Goal: Information Seeking & Learning: Check status

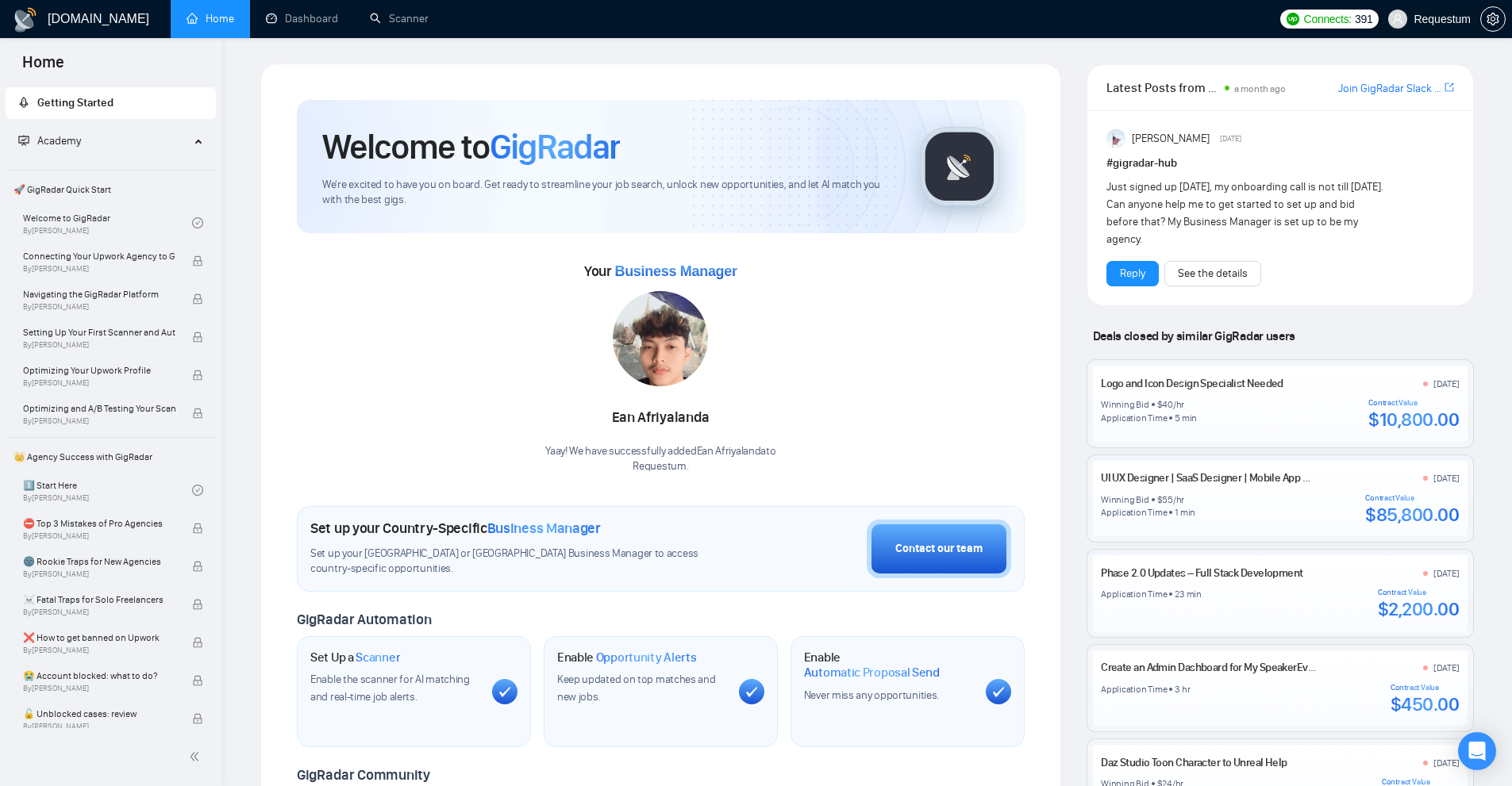
click at [1425, 29] on span "Requestum" at bounding box center [1429, 18] width 101 height 51
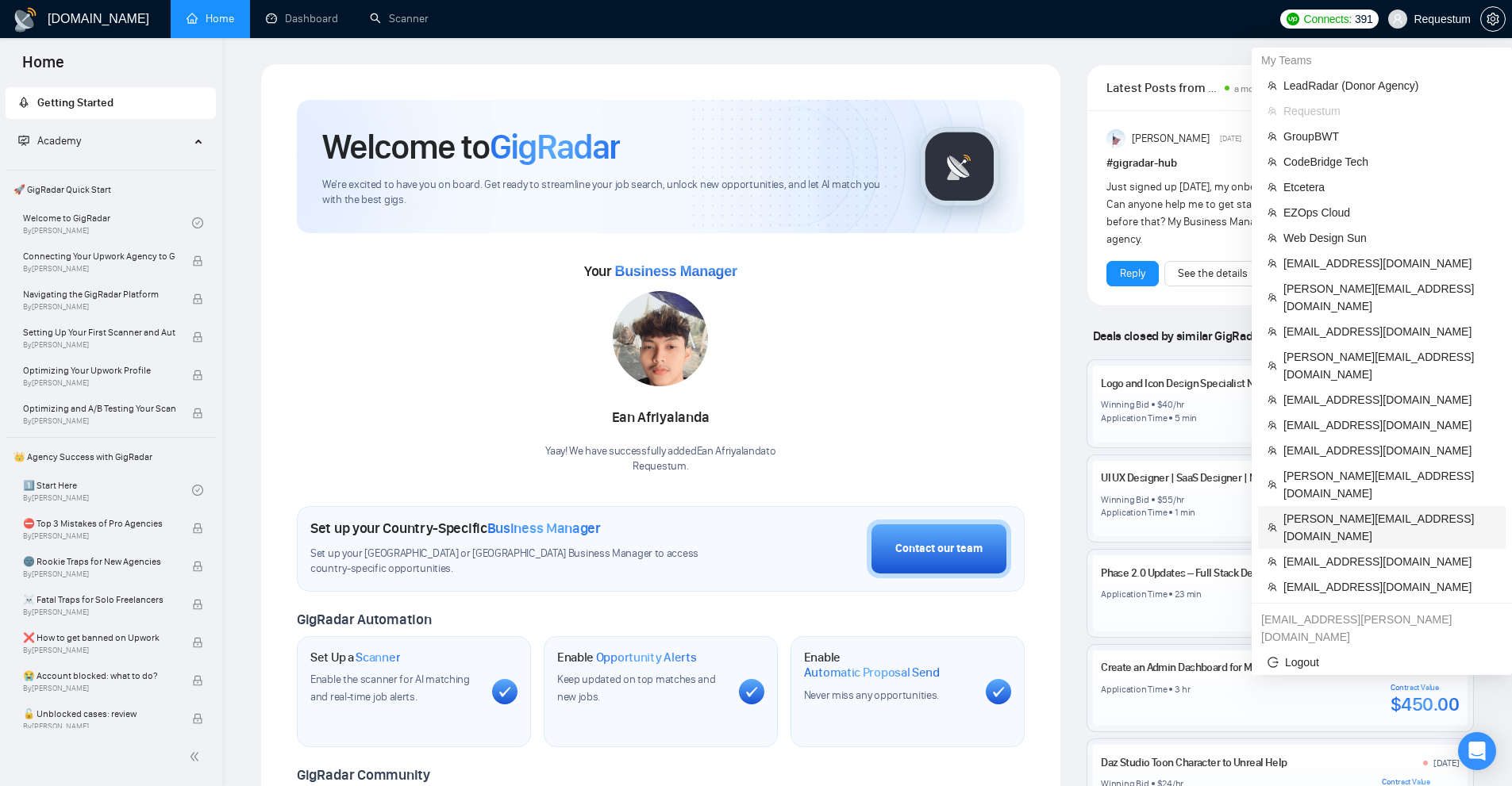
click at [1344, 510] on span "[PERSON_NAME][EMAIL_ADDRESS][DOMAIN_NAME]" at bounding box center [1389, 528] width 213 height 35
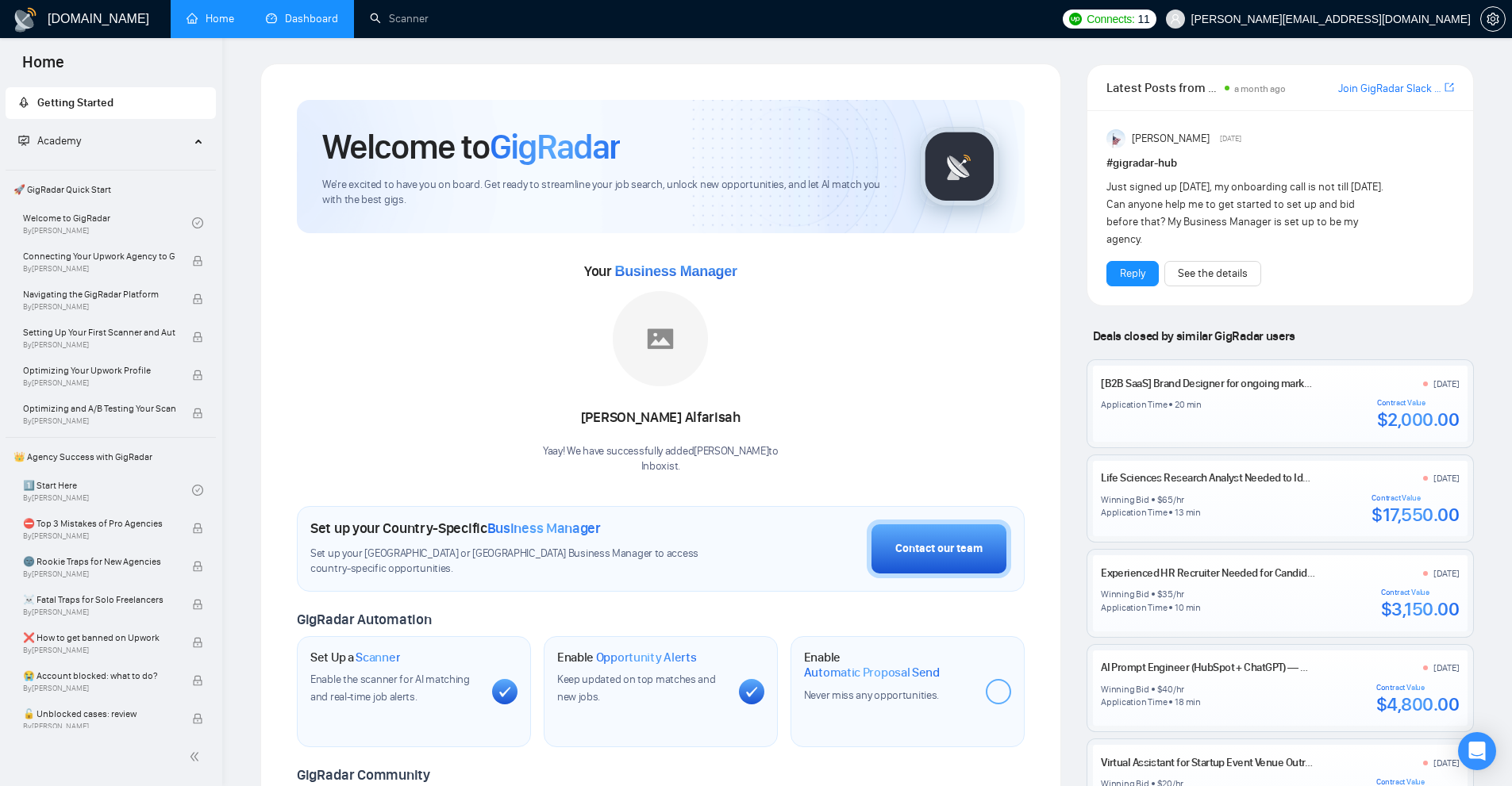
click at [300, 17] on link "Dashboard" at bounding box center [301, 18] width 72 height 14
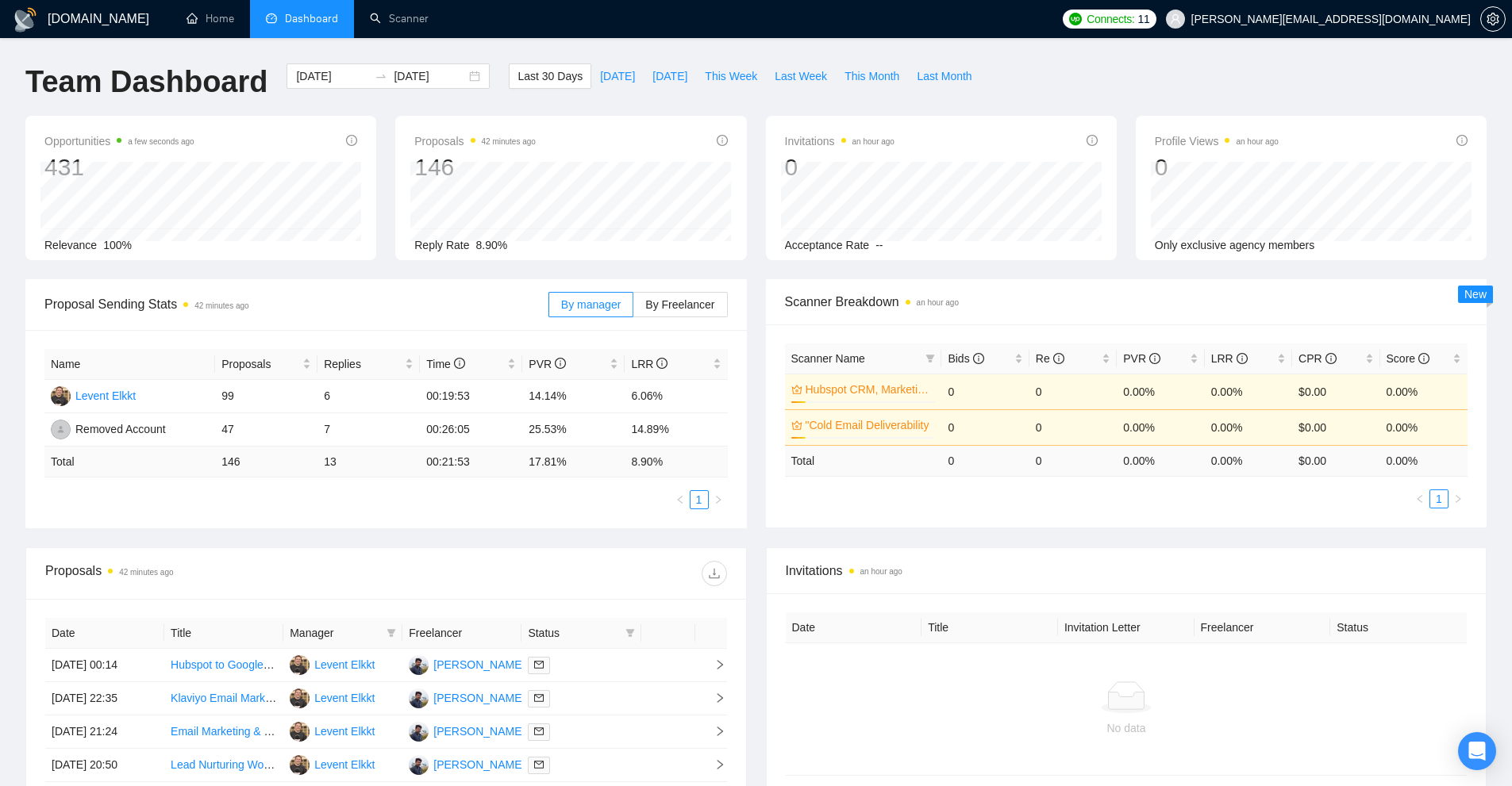
click at [831, 533] on div "Proposal Sending Stats 42 minutes ago By manager By Freelancer Name Proposals R…" at bounding box center [756, 413] width 1480 height 268
click at [1113, 296] on span "Scanner Breakdown an hour ago" at bounding box center [1126, 302] width 683 height 20
click at [872, 79] on span "This Month" at bounding box center [871, 76] width 54 height 18
type input "[DATE]"
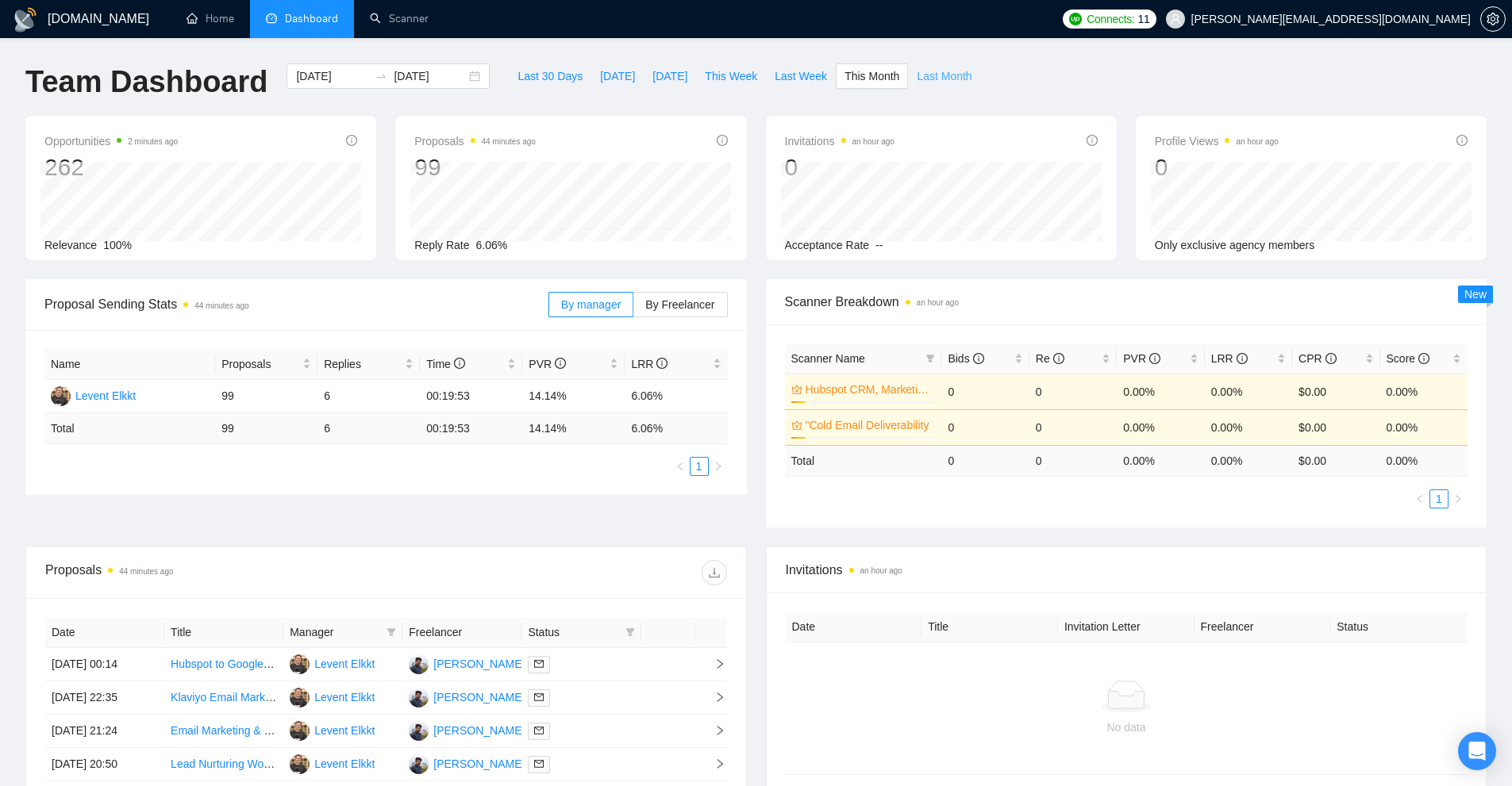
click at [934, 77] on span "Last Month" at bounding box center [944, 76] width 54 height 18
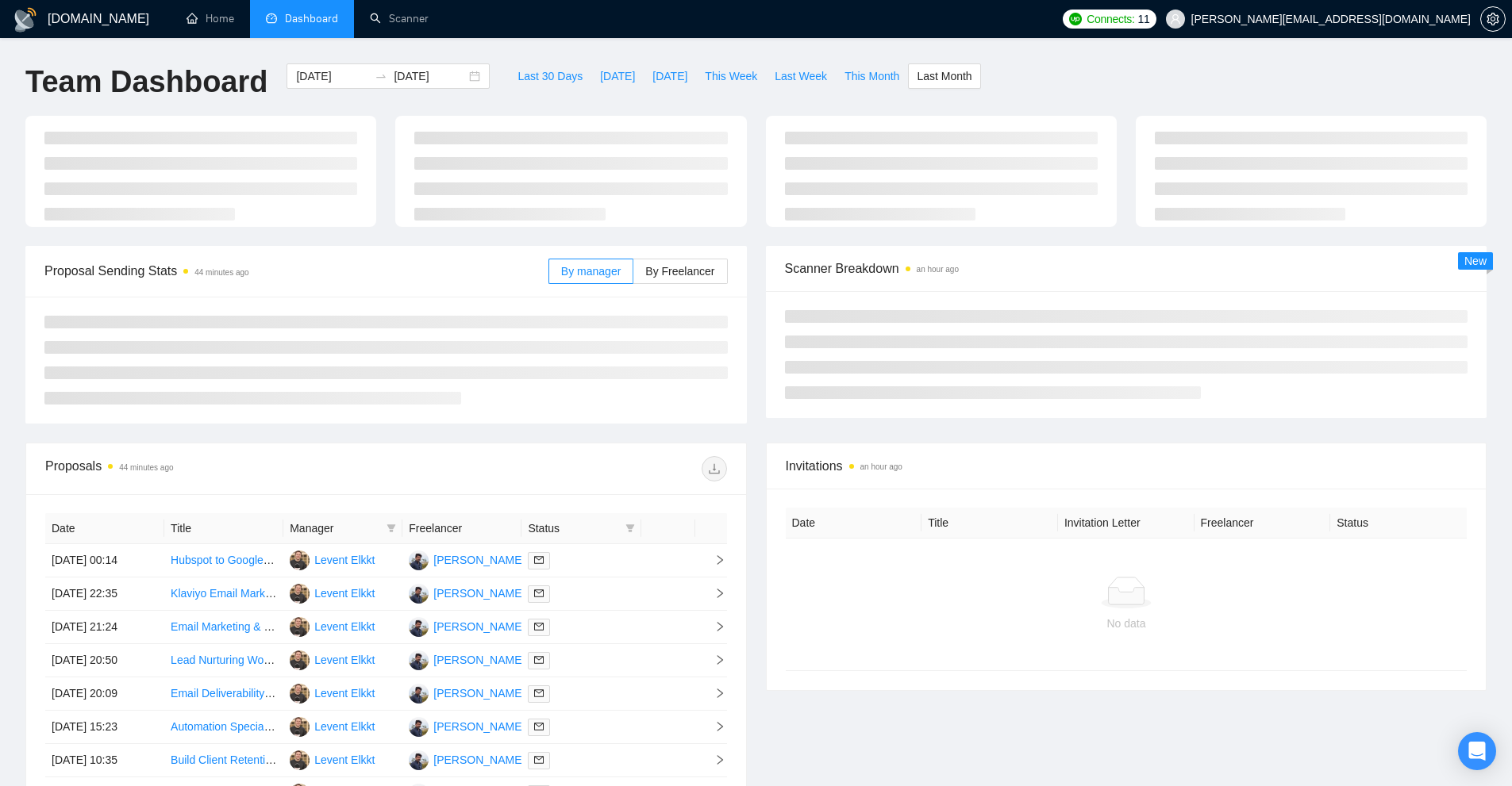
type input "[DATE]"
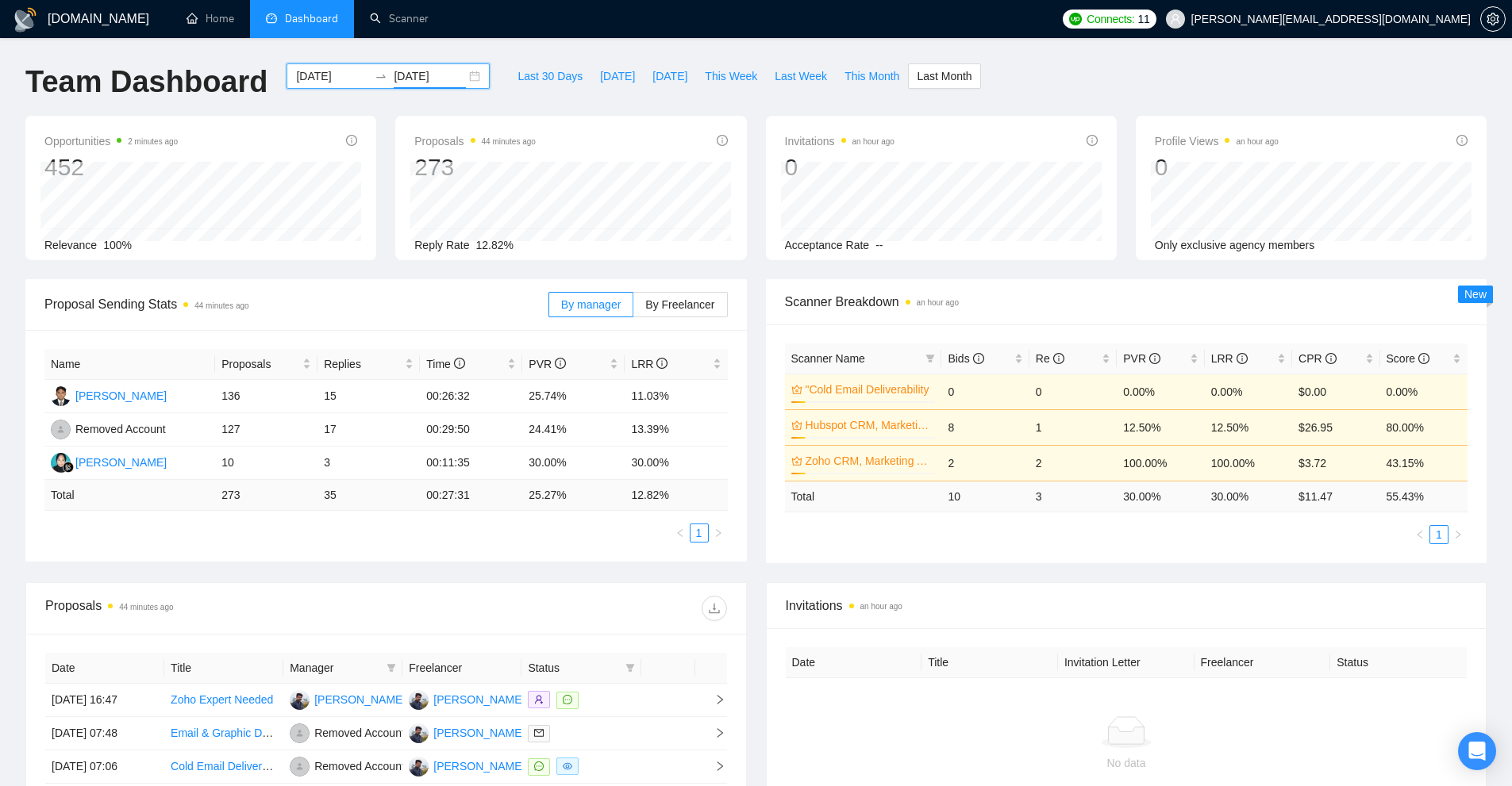
click at [415, 83] on input "[DATE]" at bounding box center [429, 76] width 72 height 18
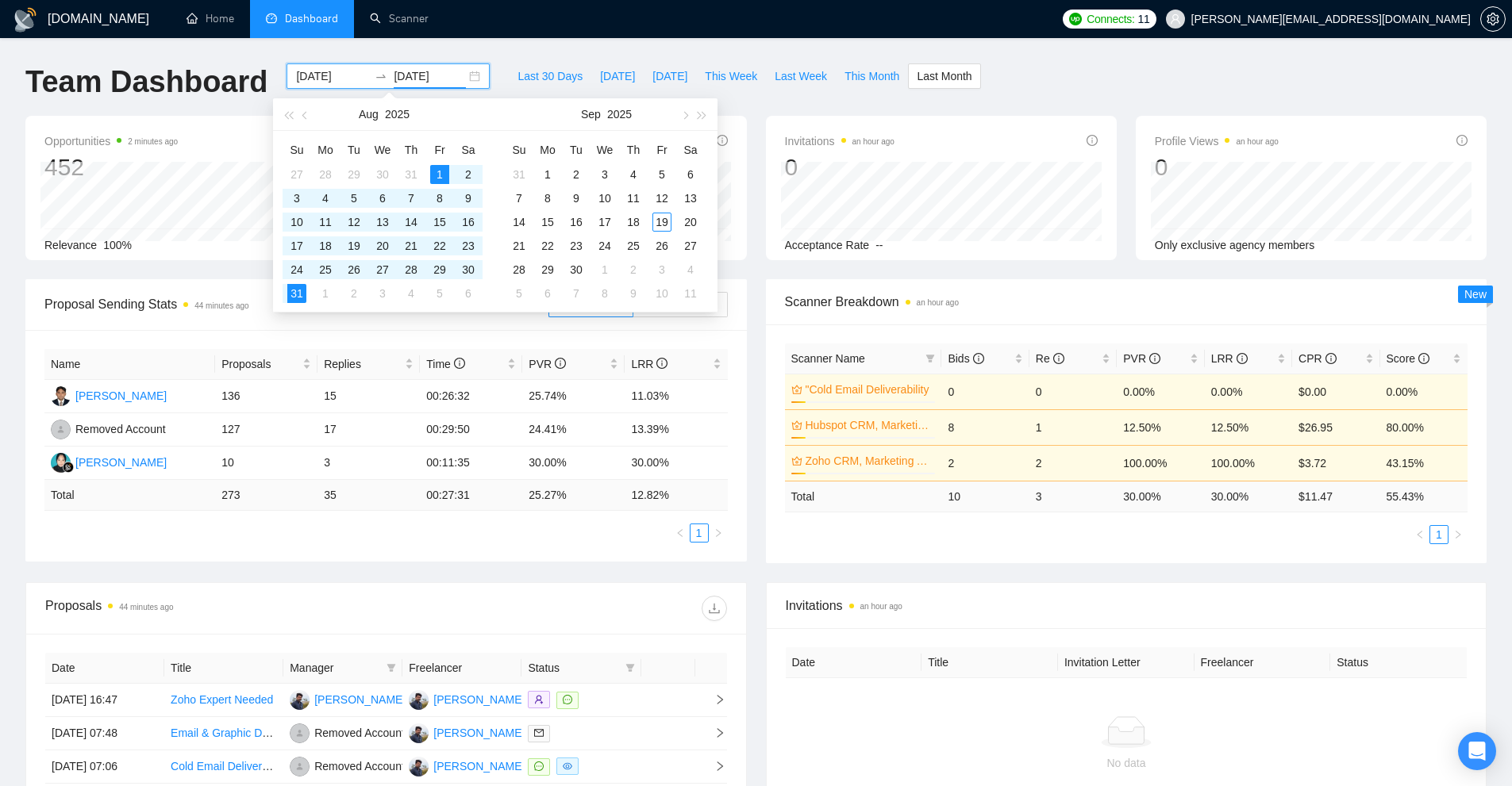
type input "[DATE]"
click at [907, 104] on div "Last 30 Days [DATE] [DATE] This Week Last Week This Month Last Month" at bounding box center [744, 89] width 490 height 53
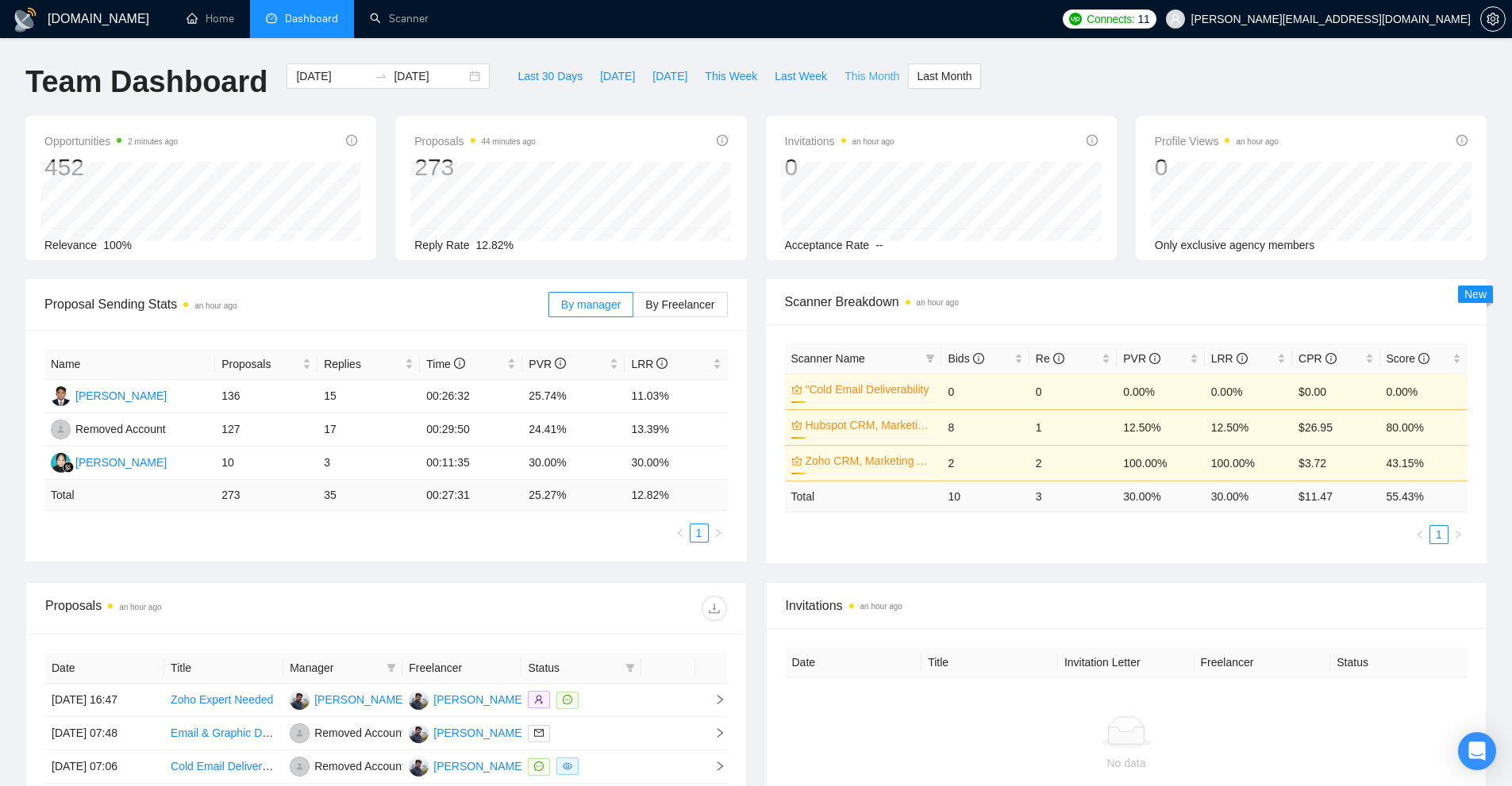
click at [862, 71] on span "This Month" at bounding box center [871, 76] width 54 height 18
type input "[DATE]"
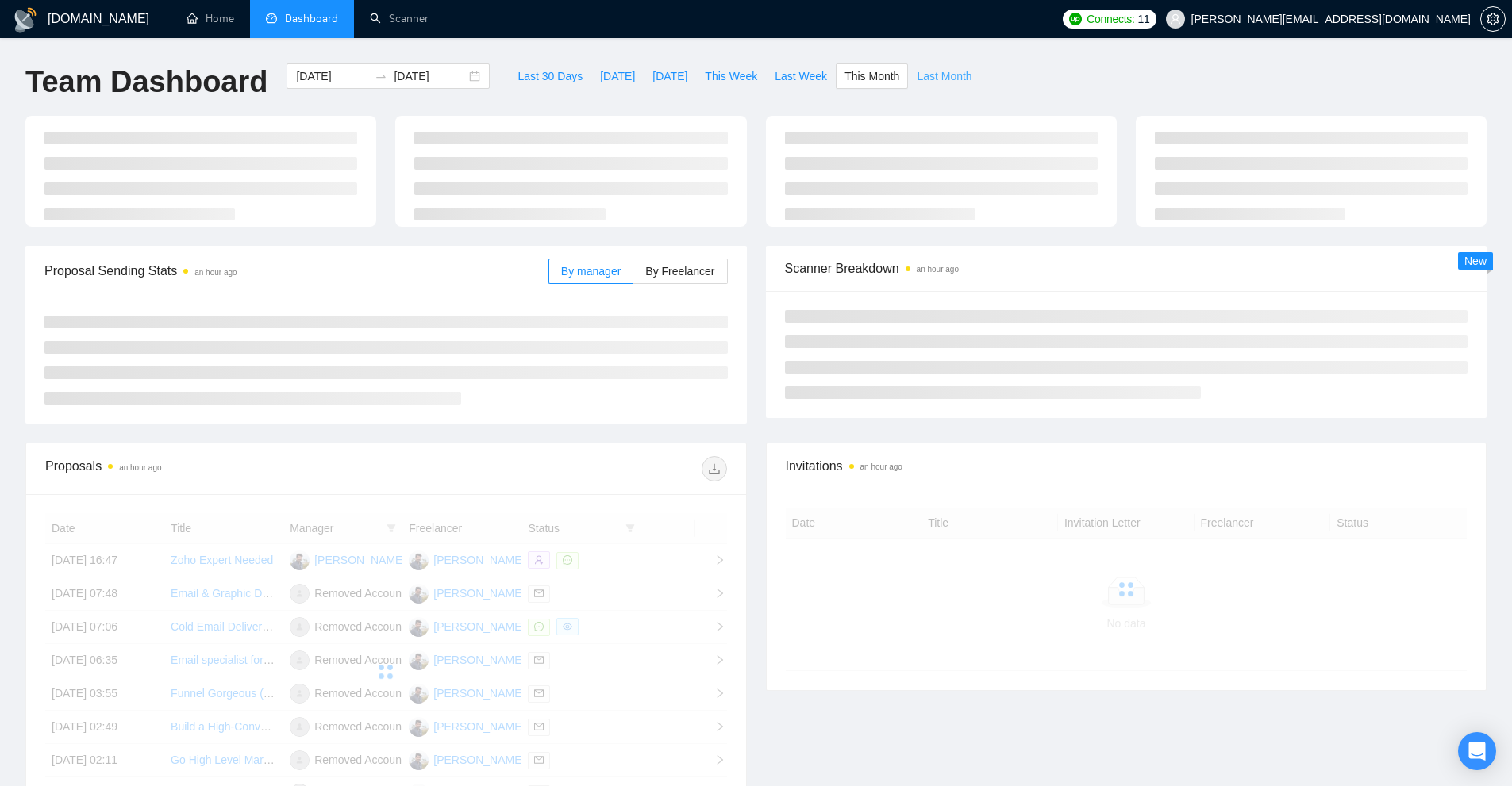
click at [917, 74] on span "Last Month" at bounding box center [944, 76] width 54 height 18
type input "[DATE]"
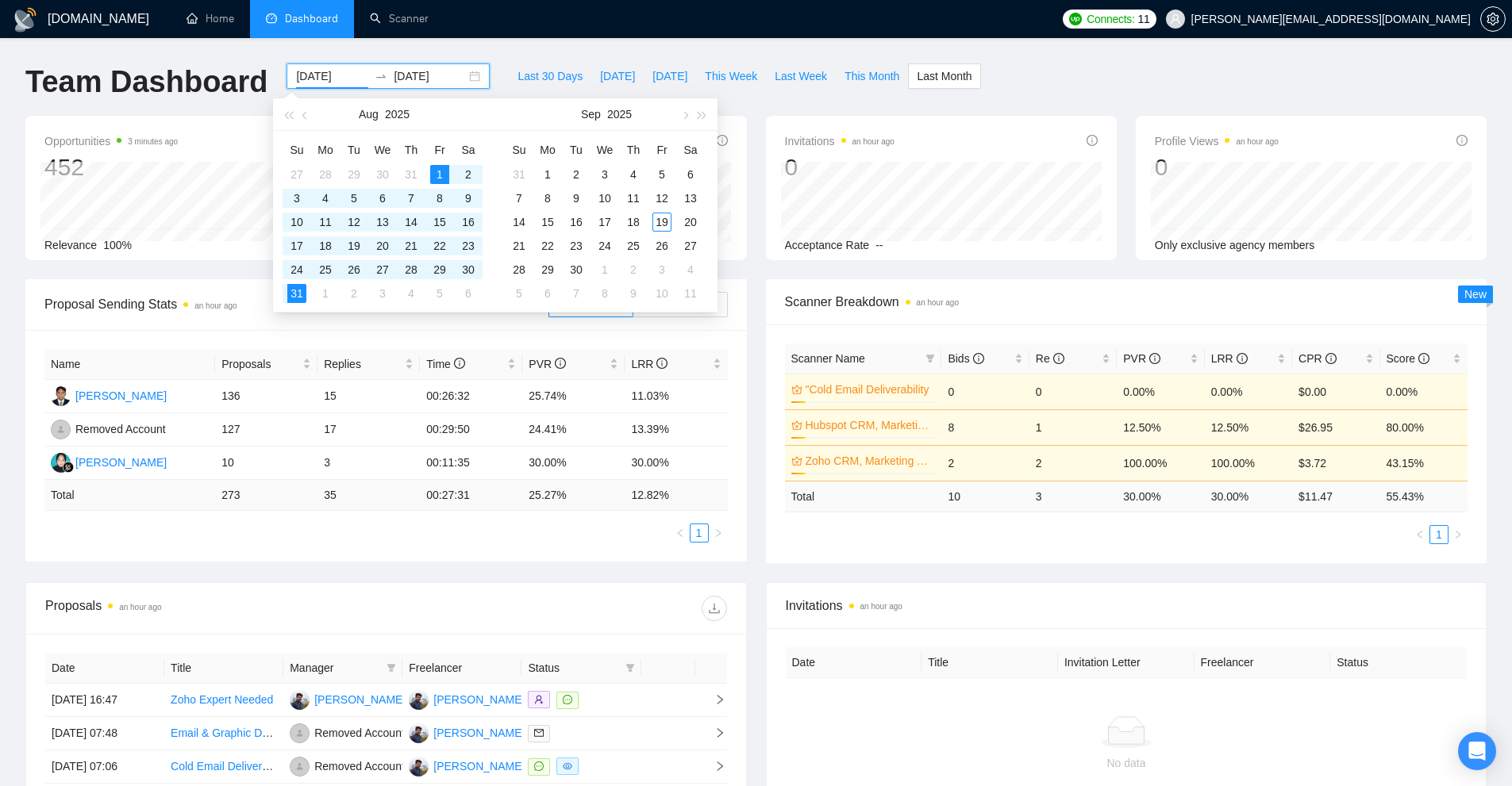
click at [326, 84] on input "[DATE]" at bounding box center [332, 76] width 72 height 18
click at [310, 117] on button "button" at bounding box center [305, 114] width 18 height 31
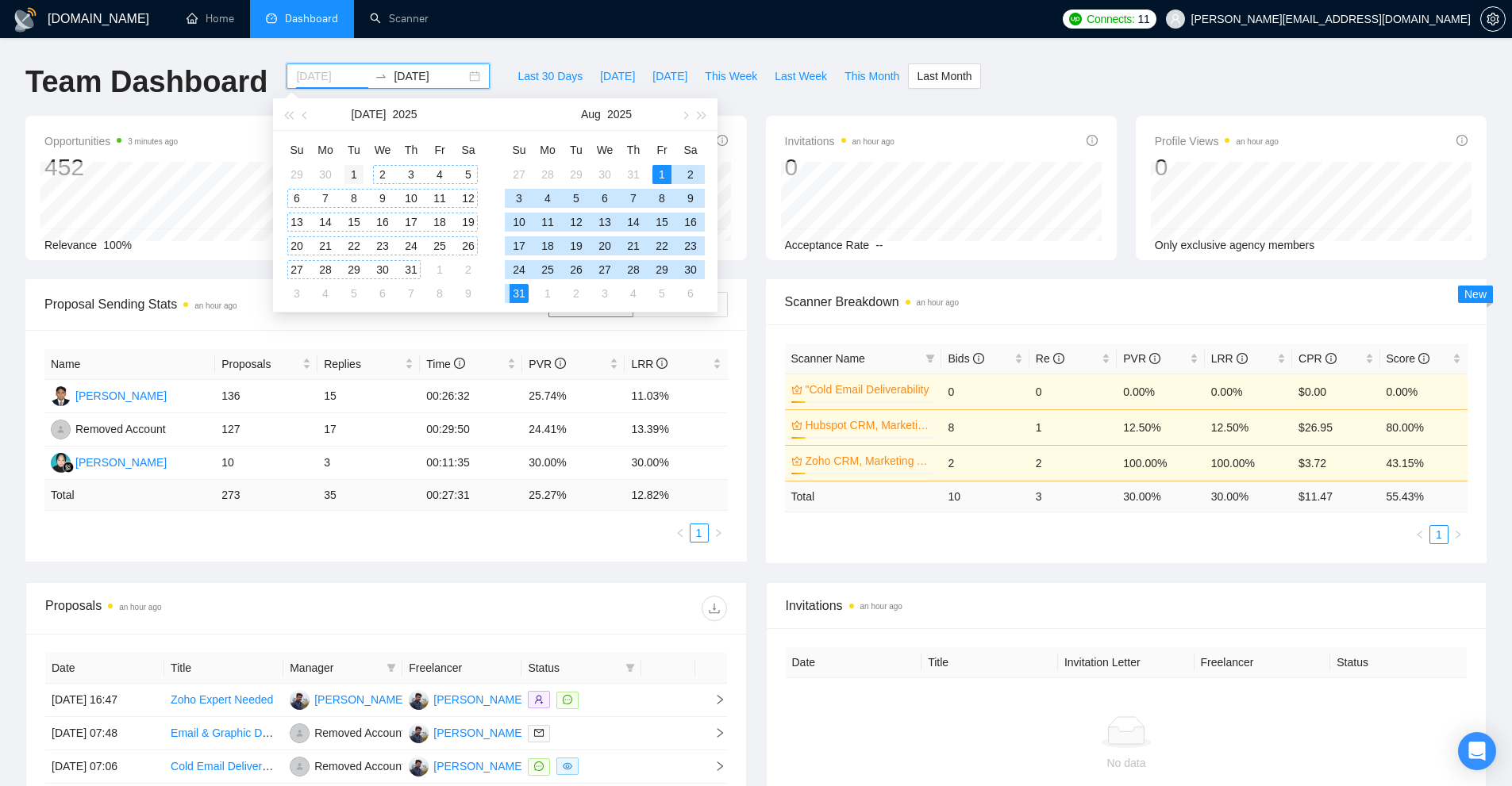
type input "[DATE]"
click at [346, 170] on div "1" at bounding box center [354, 174] width 19 height 19
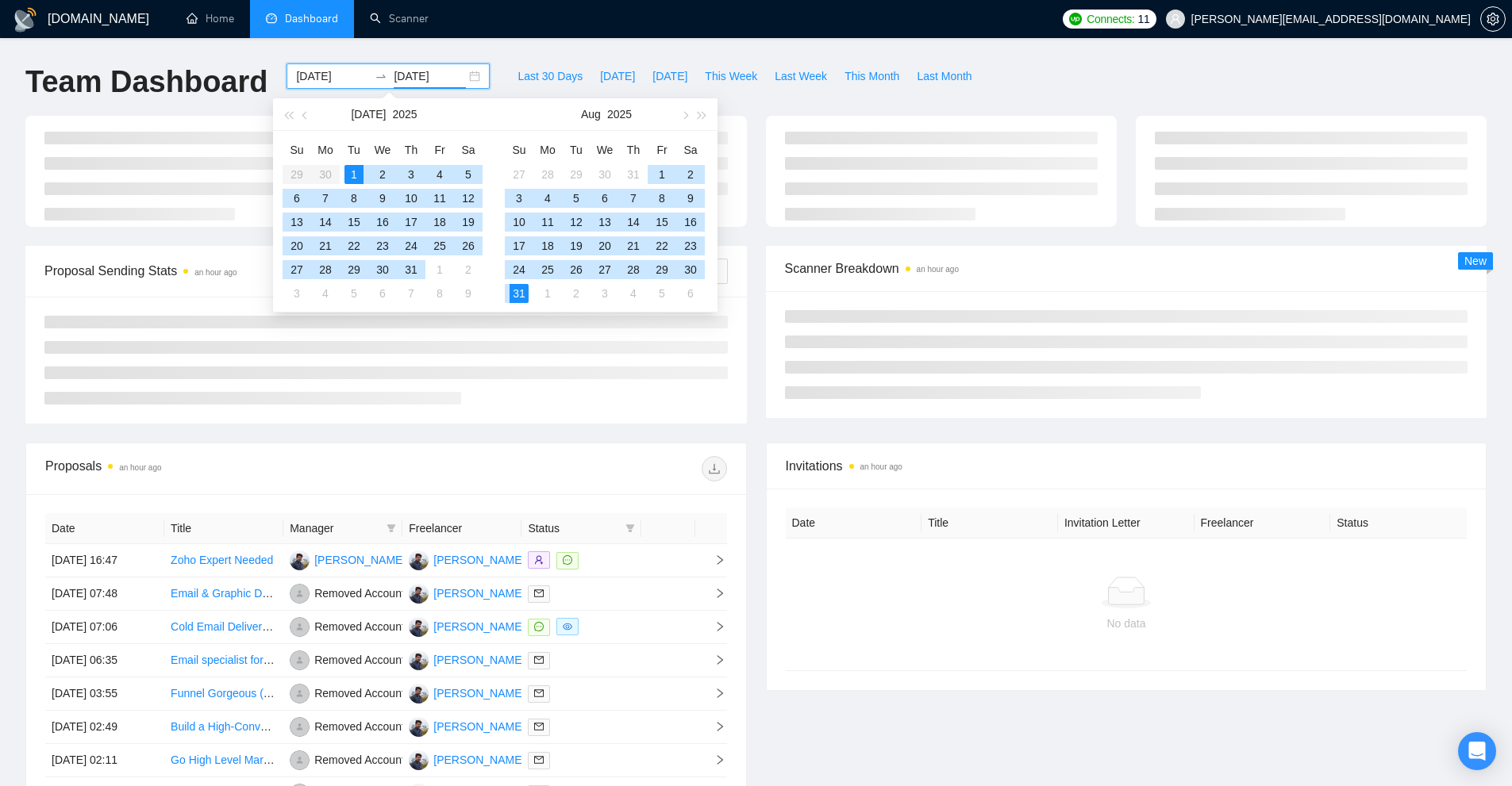
type input "[DATE]"
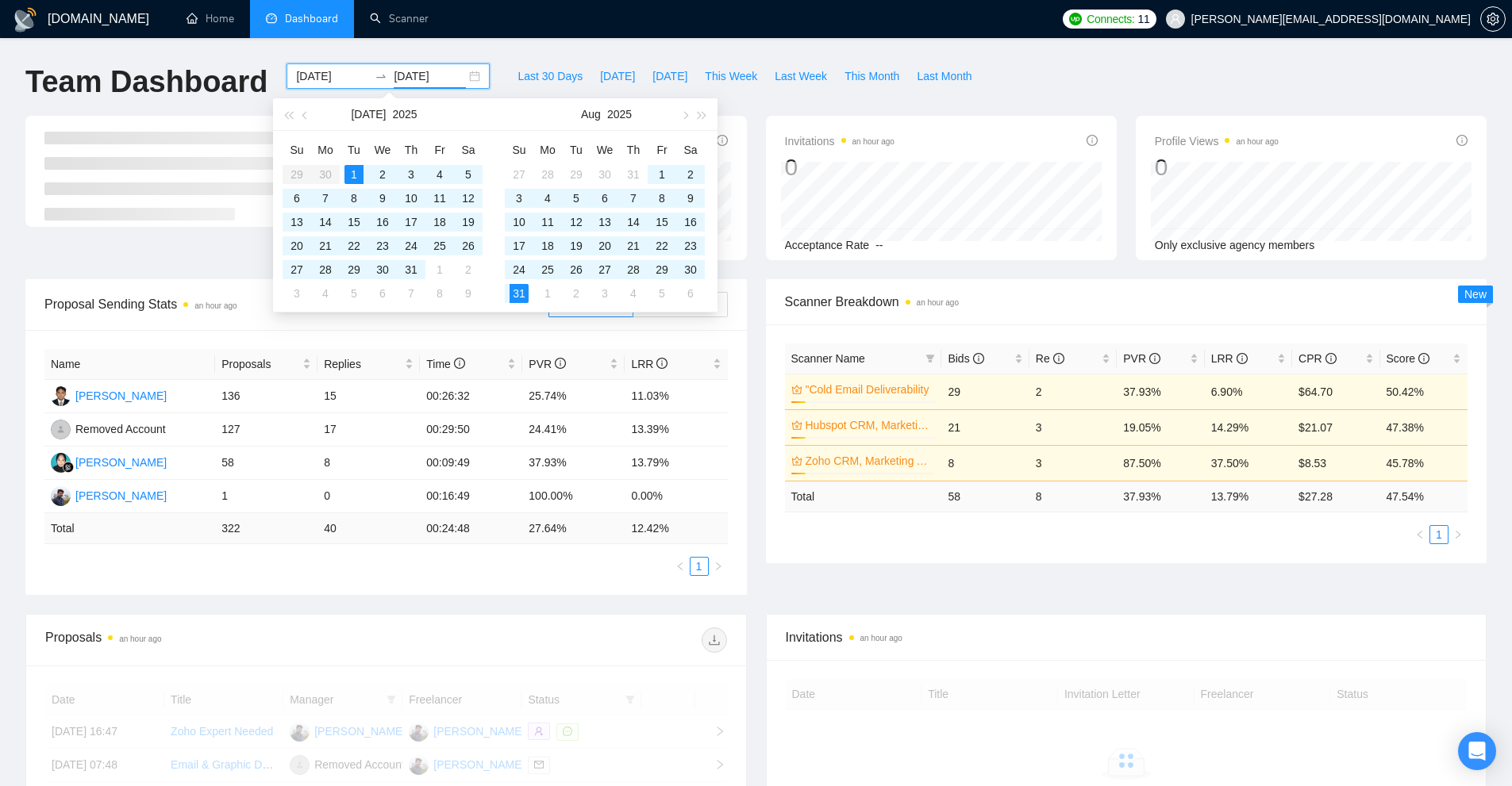
click at [755, 434] on div "Proposal Sending Stats an hour ago By manager By Freelancer Name Proposals Repl…" at bounding box center [385, 437] width 740 height 316
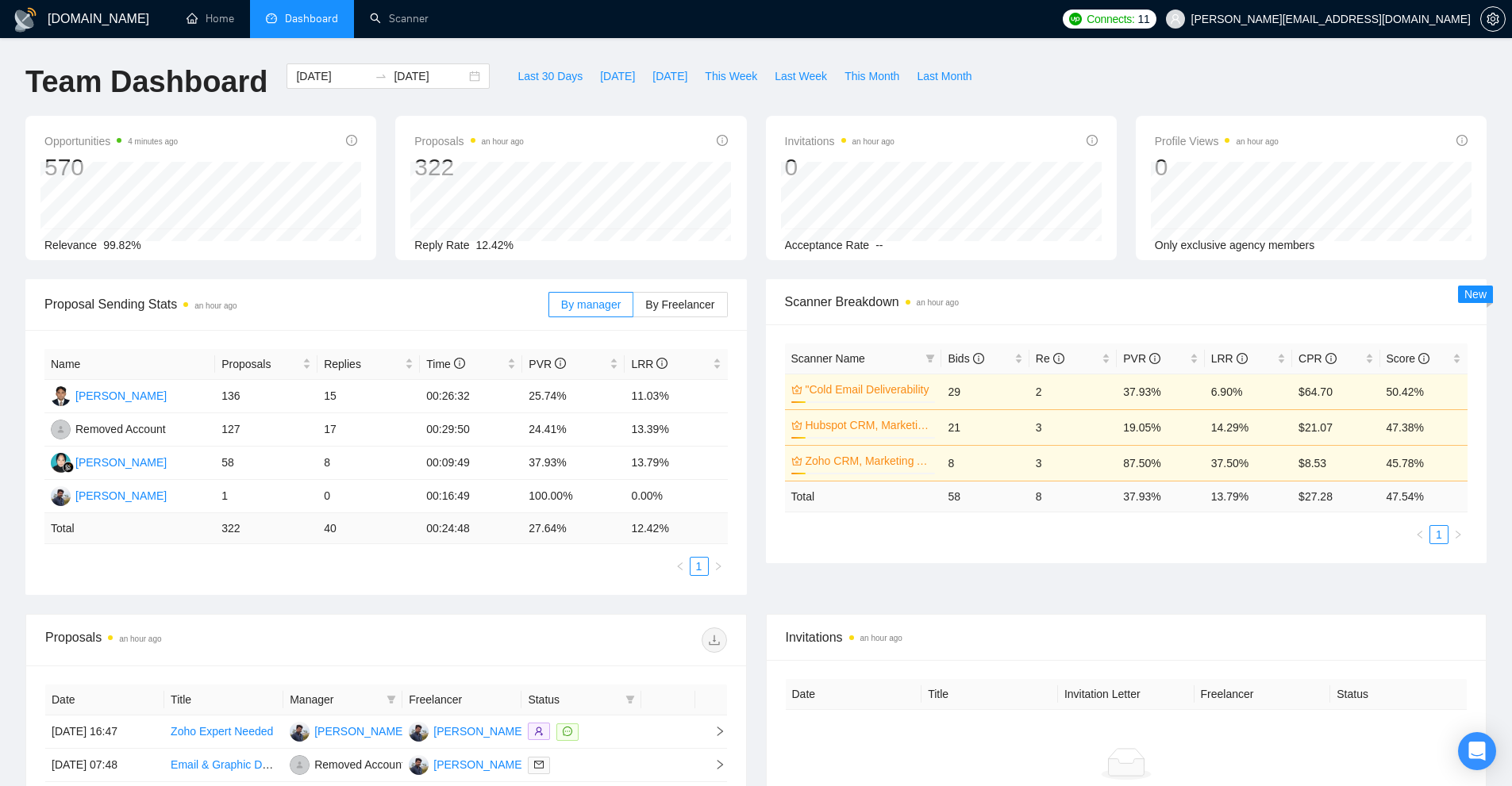
click at [462, 592] on div "Name Proposals Replies Time PVR LRR [PERSON_NAME] 136 15 00:26:32 25.74% 11.03%…" at bounding box center [386, 463] width 721 height 265
drag, startPoint x: 672, startPoint y: 431, endPoint x: 522, endPoint y: 434, distance: 150.0
click at [522, 434] on tr "Removed Account 127 17 00:29:50 24.41% 13.39%" at bounding box center [385, 430] width 683 height 33
click at [548, 608] on div "Proposal Sending Stats an hour ago By manager By Freelancer Name Proposals Repl…" at bounding box center [756, 446] width 1480 height 334
click at [330, 77] on input "[DATE]" at bounding box center [332, 76] width 72 height 18
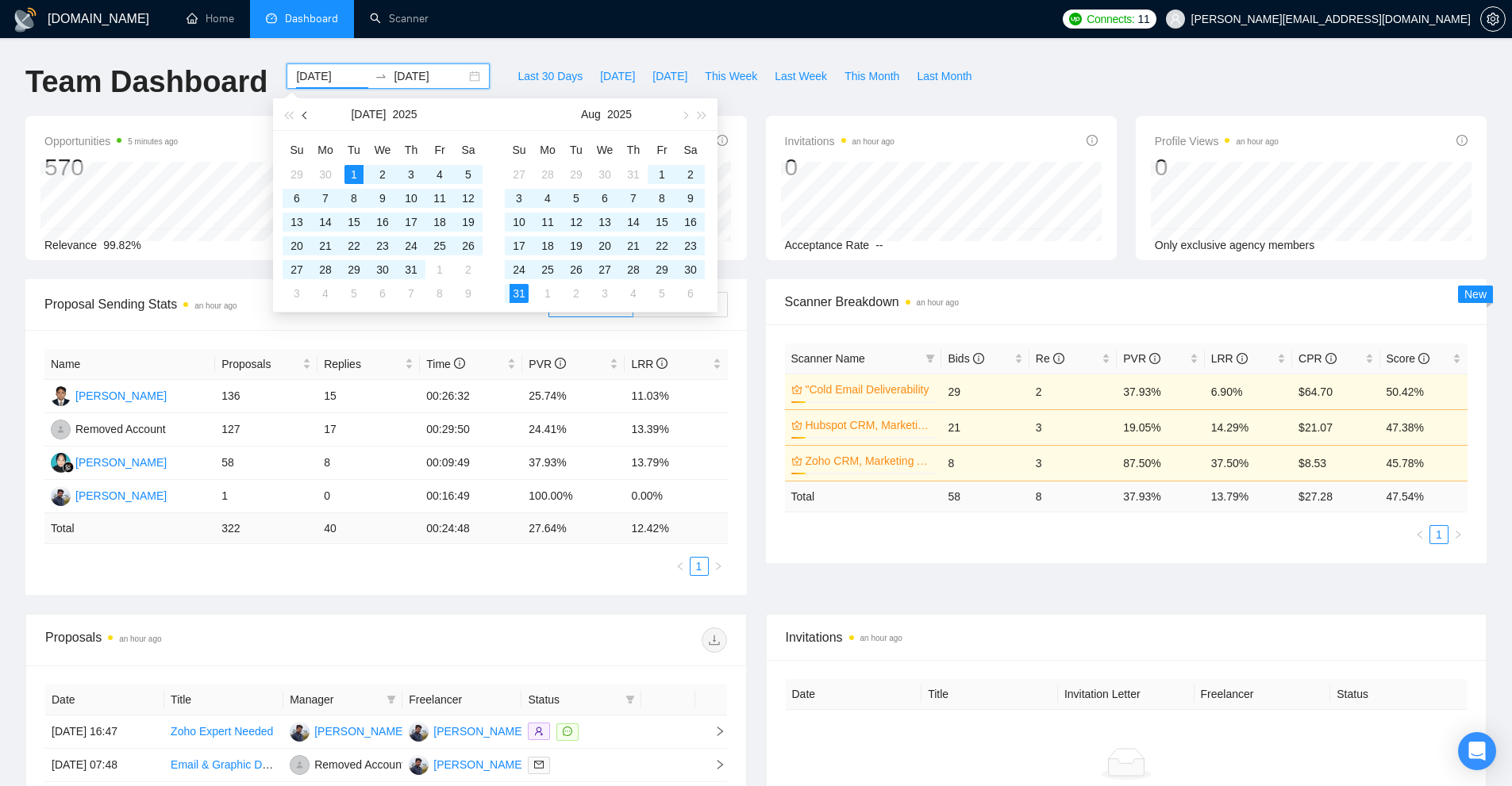
click at [303, 122] on button "button" at bounding box center [305, 114] width 18 height 31
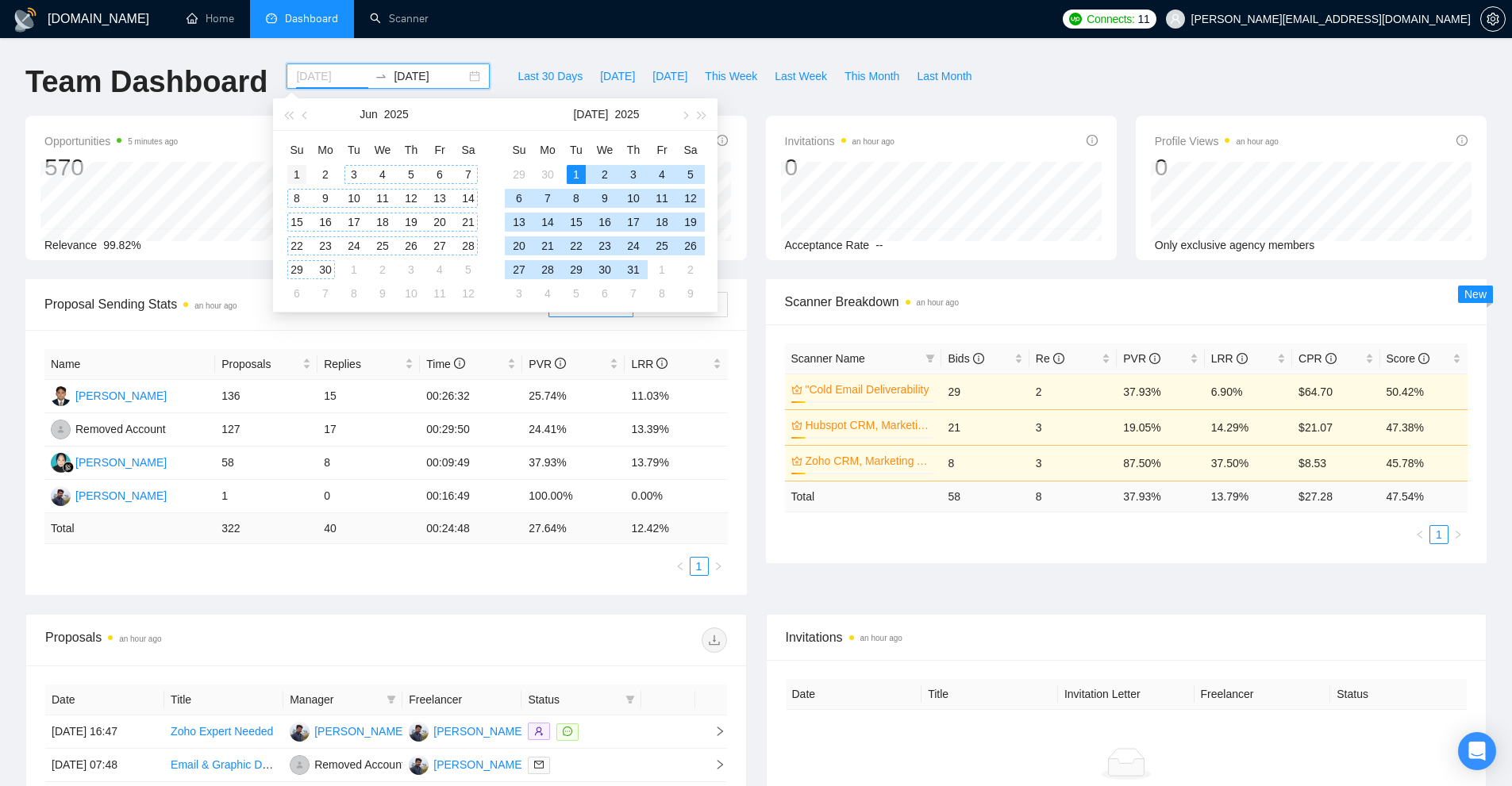
type input "[DATE]"
click at [299, 174] on div "1" at bounding box center [297, 174] width 19 height 19
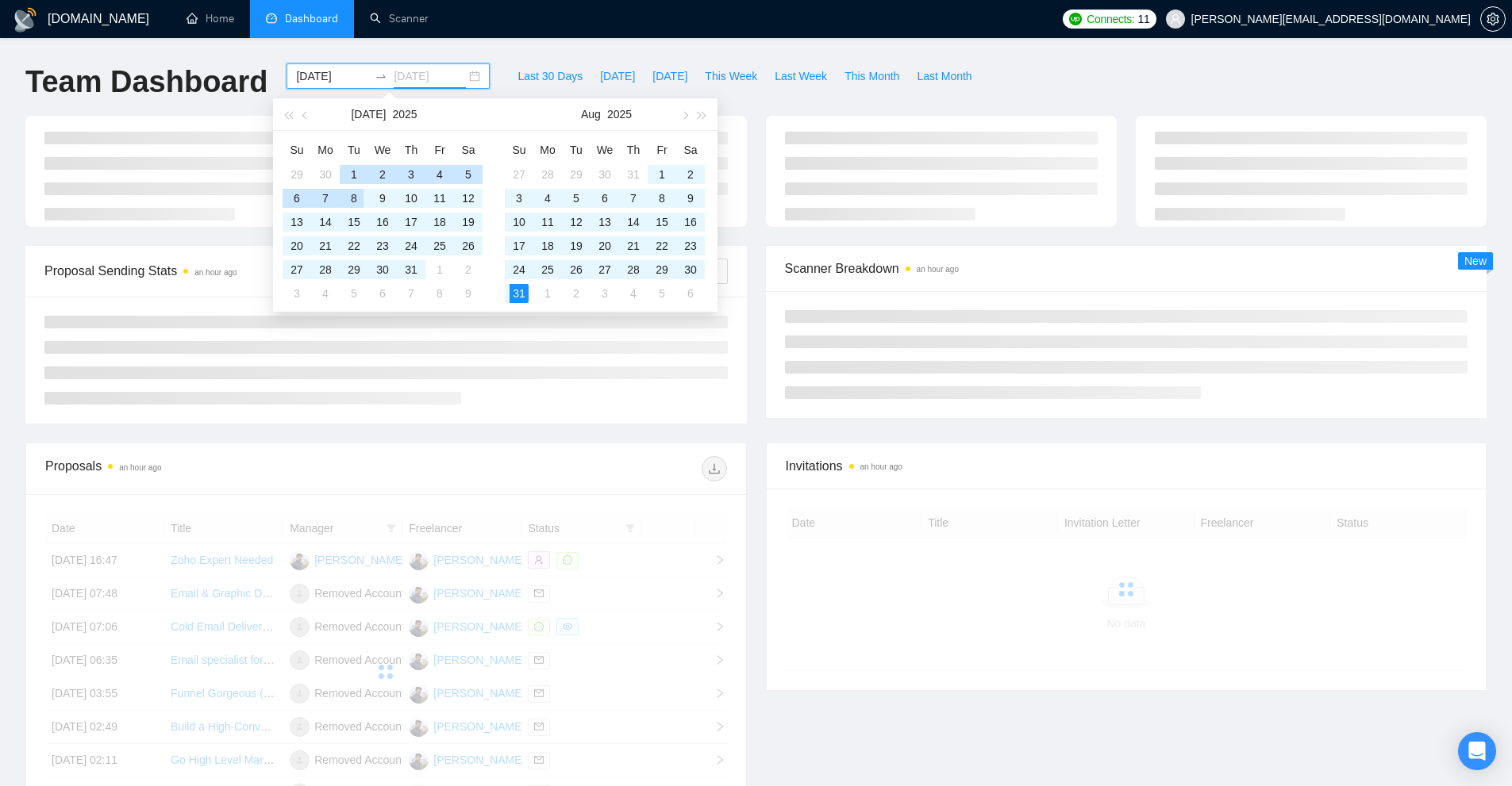
type input "[DATE]"
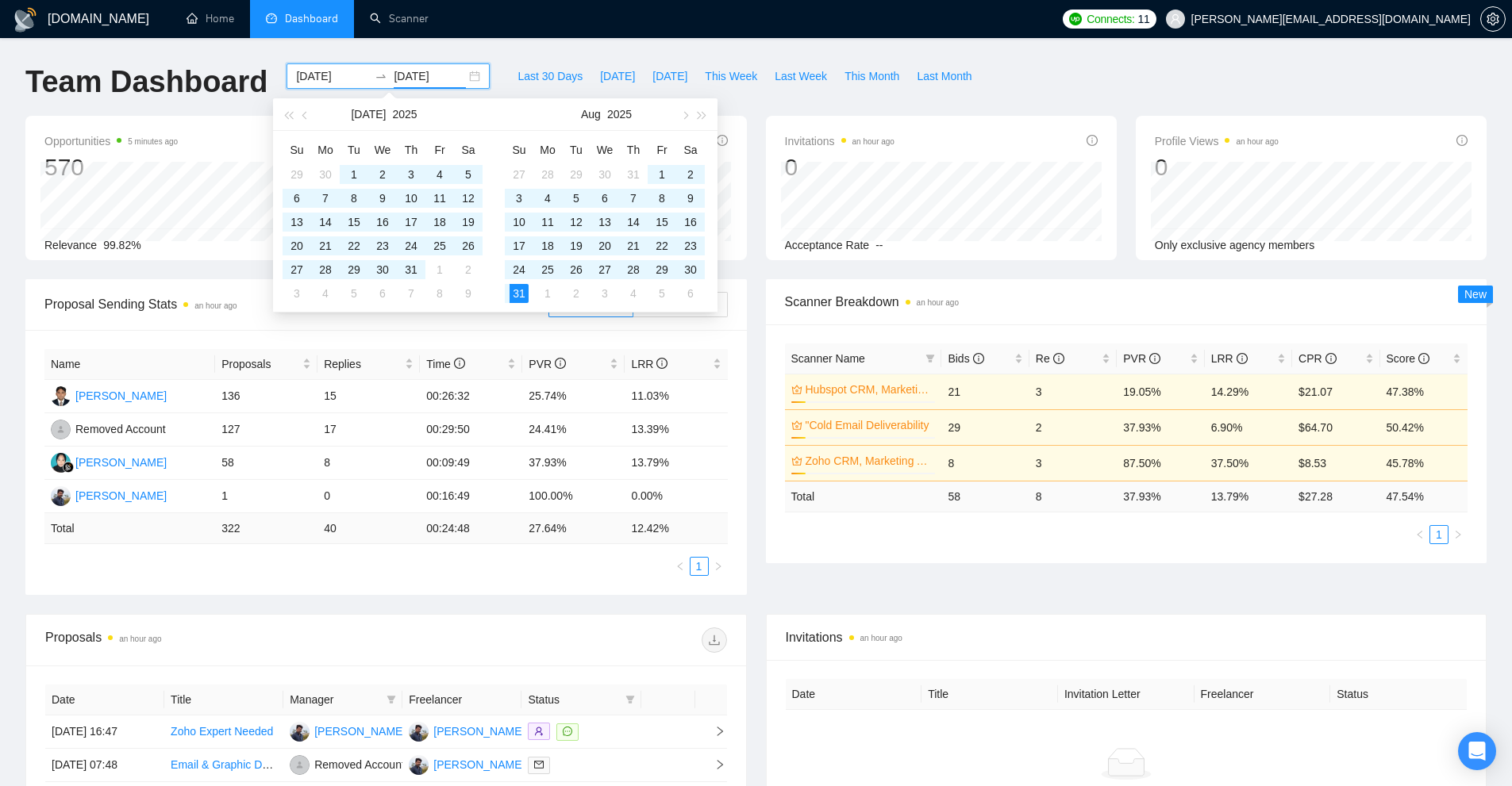
click at [822, 582] on div "Proposal Sending Stats an hour ago By manager By Freelancer Name Proposals Repl…" at bounding box center [756, 446] width 1480 height 334
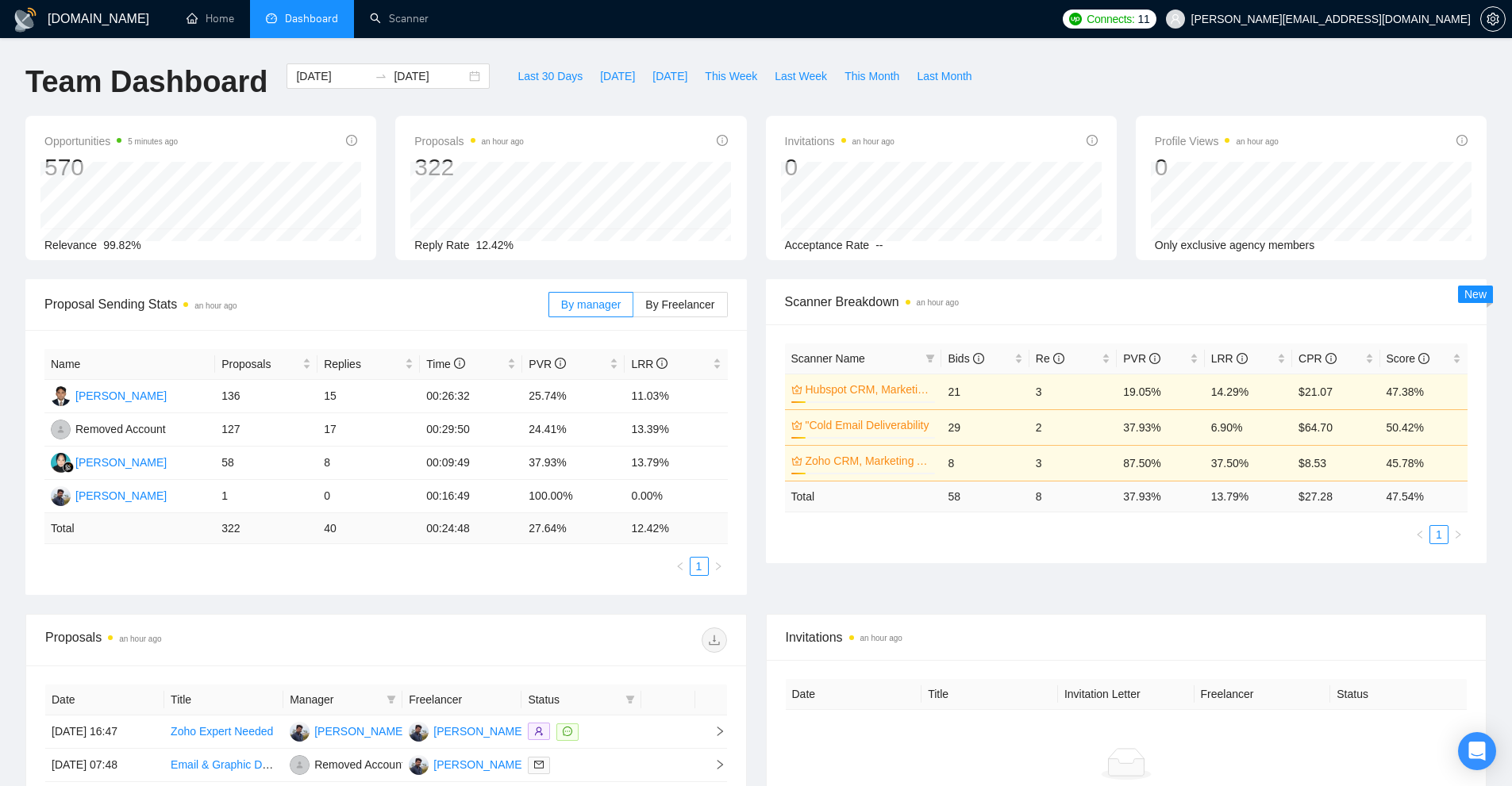
click at [884, 552] on div "Scanner Name Bids Re PVR LRR CPR Score Hubspot CRM, Marketing Automation 10% 21…" at bounding box center [1126, 443] width 721 height 239
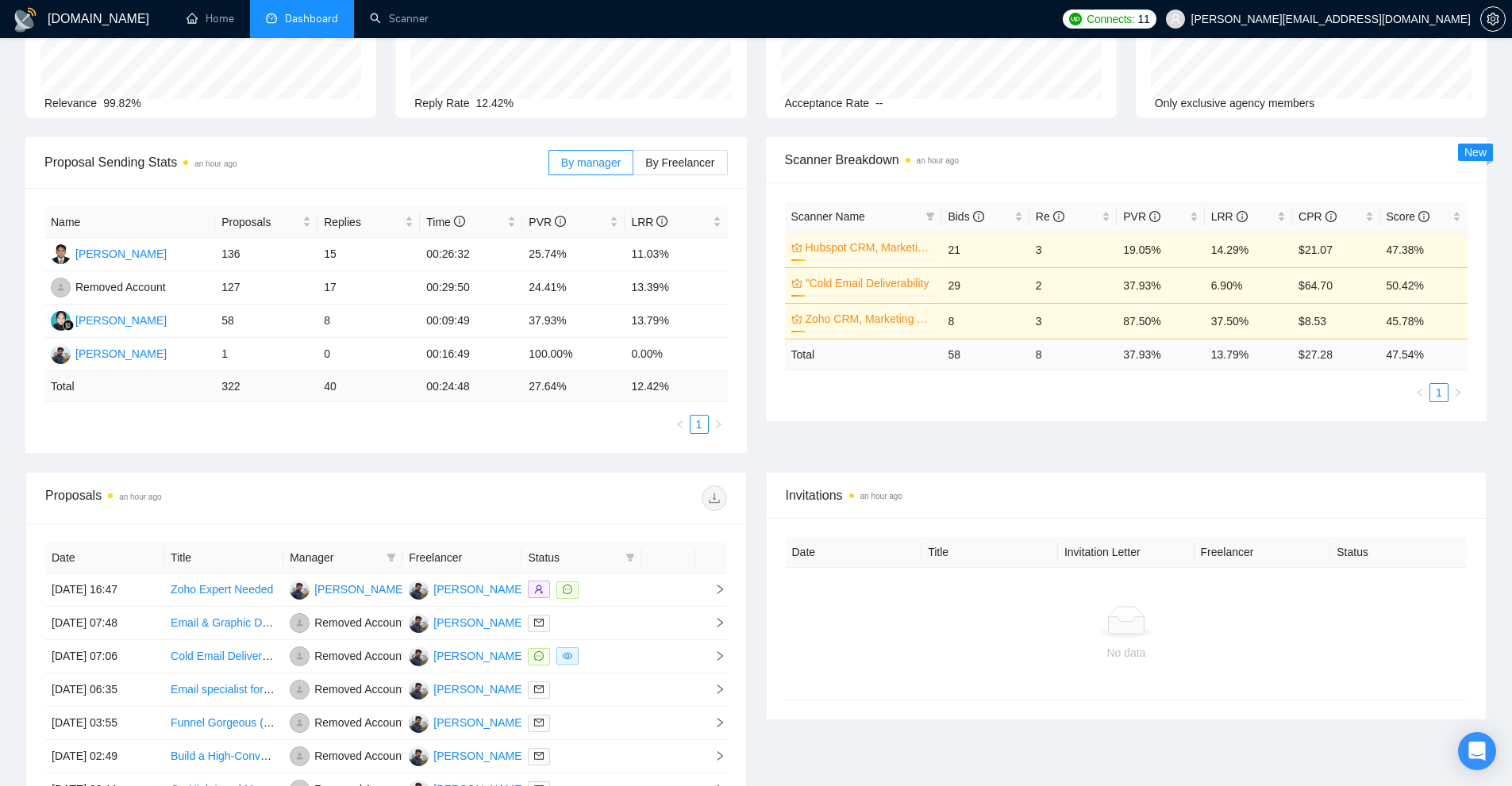
scroll to position [59, 0]
